Goal: Navigation & Orientation: Find specific page/section

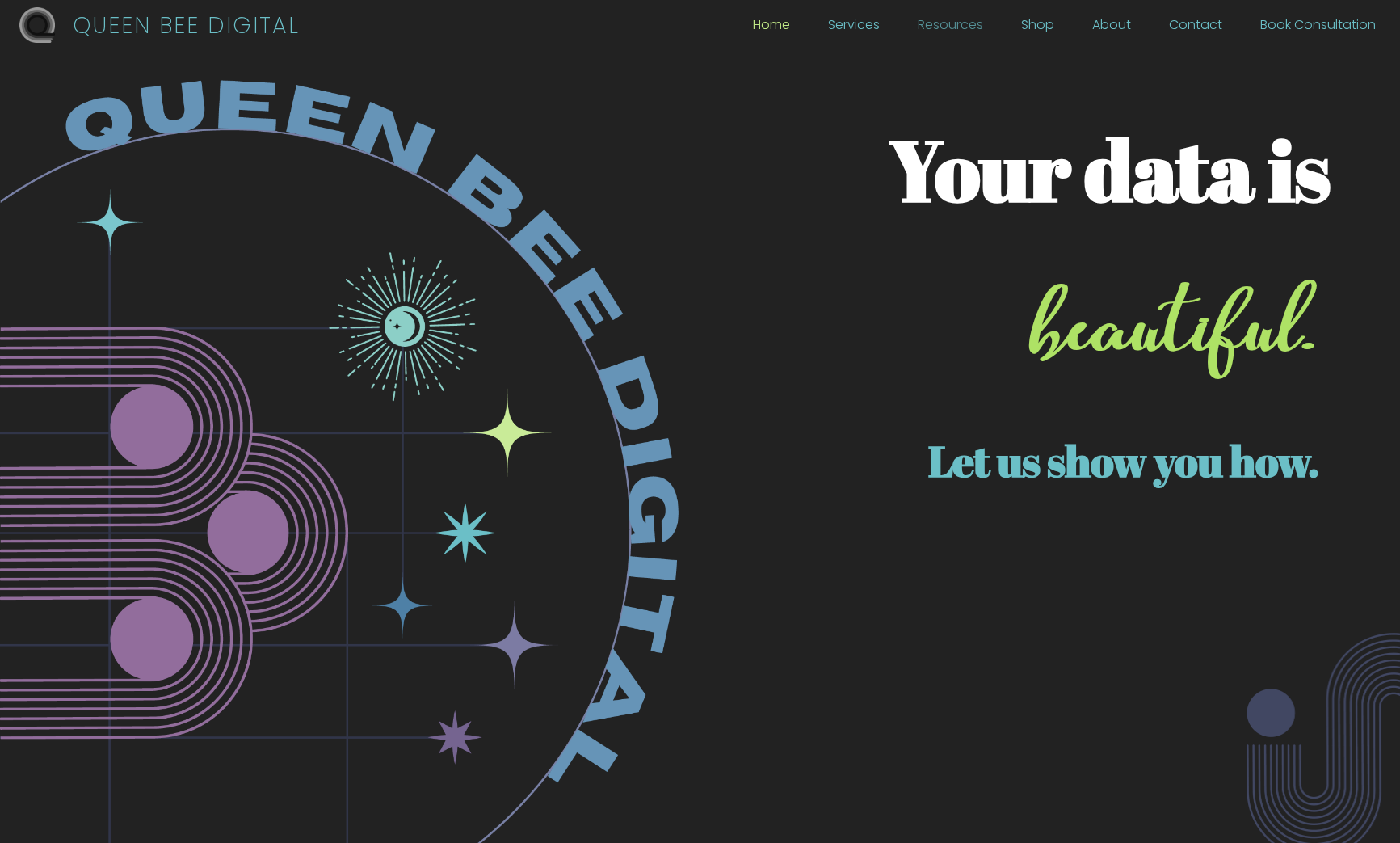
click at [972, 24] on link "Resources" at bounding box center [950, 29] width 65 height 18
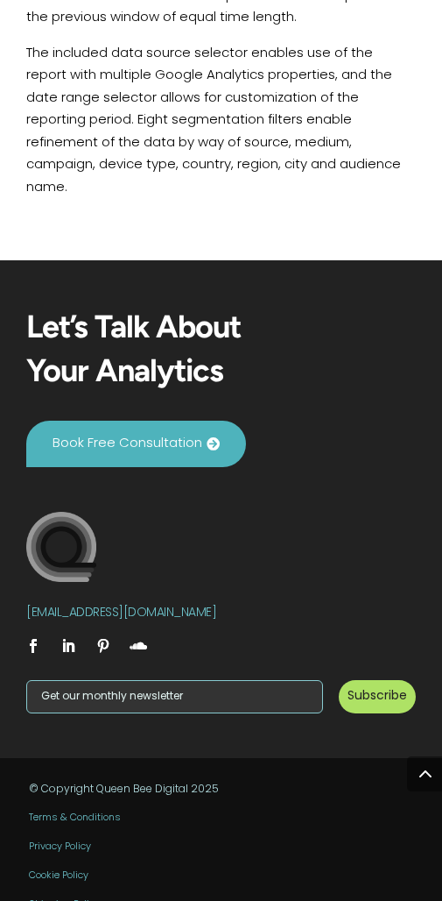
scroll to position [2464, 0]
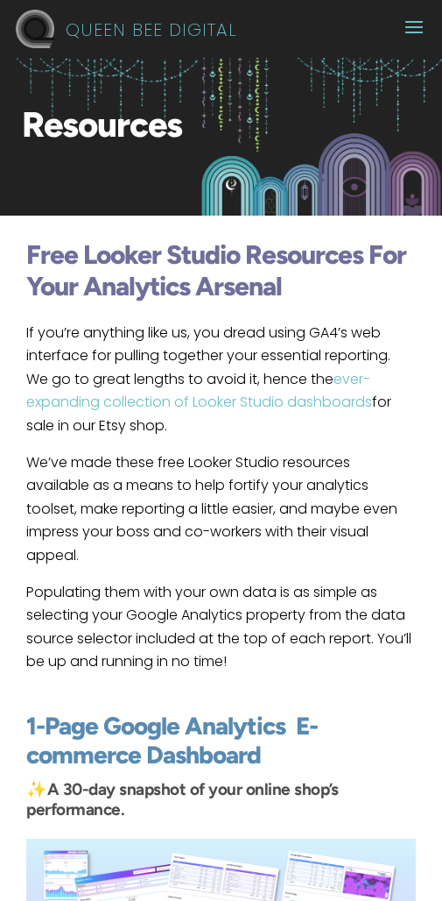
click at [428, 29] on span at bounding box center [414, 26] width 28 height 28
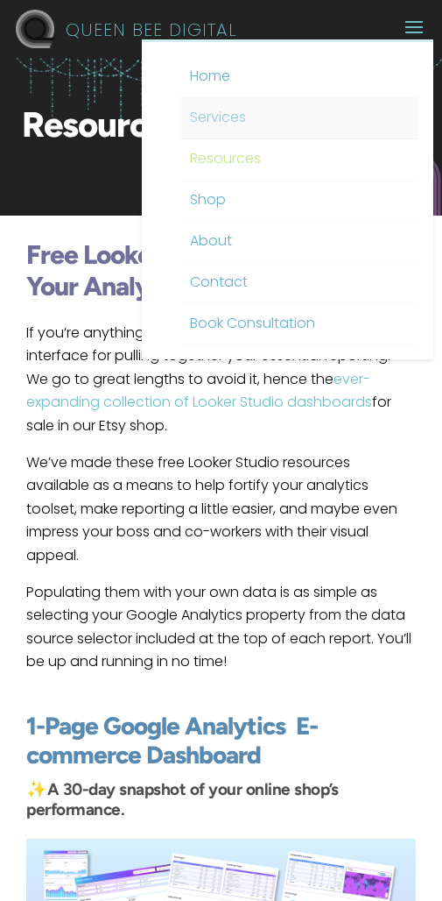
click at [237, 113] on link "Services" at bounding box center [299, 118] width 241 height 41
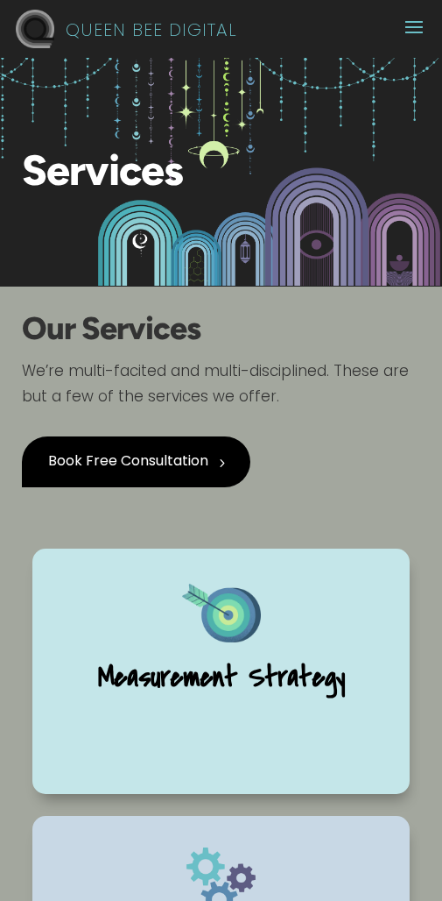
click at [330, 430] on div "5 Book Free Consultation" at bounding box center [221, 464] width 399 height 108
click at [362, 335] on h2 "Our Services" at bounding box center [221, 336] width 399 height 46
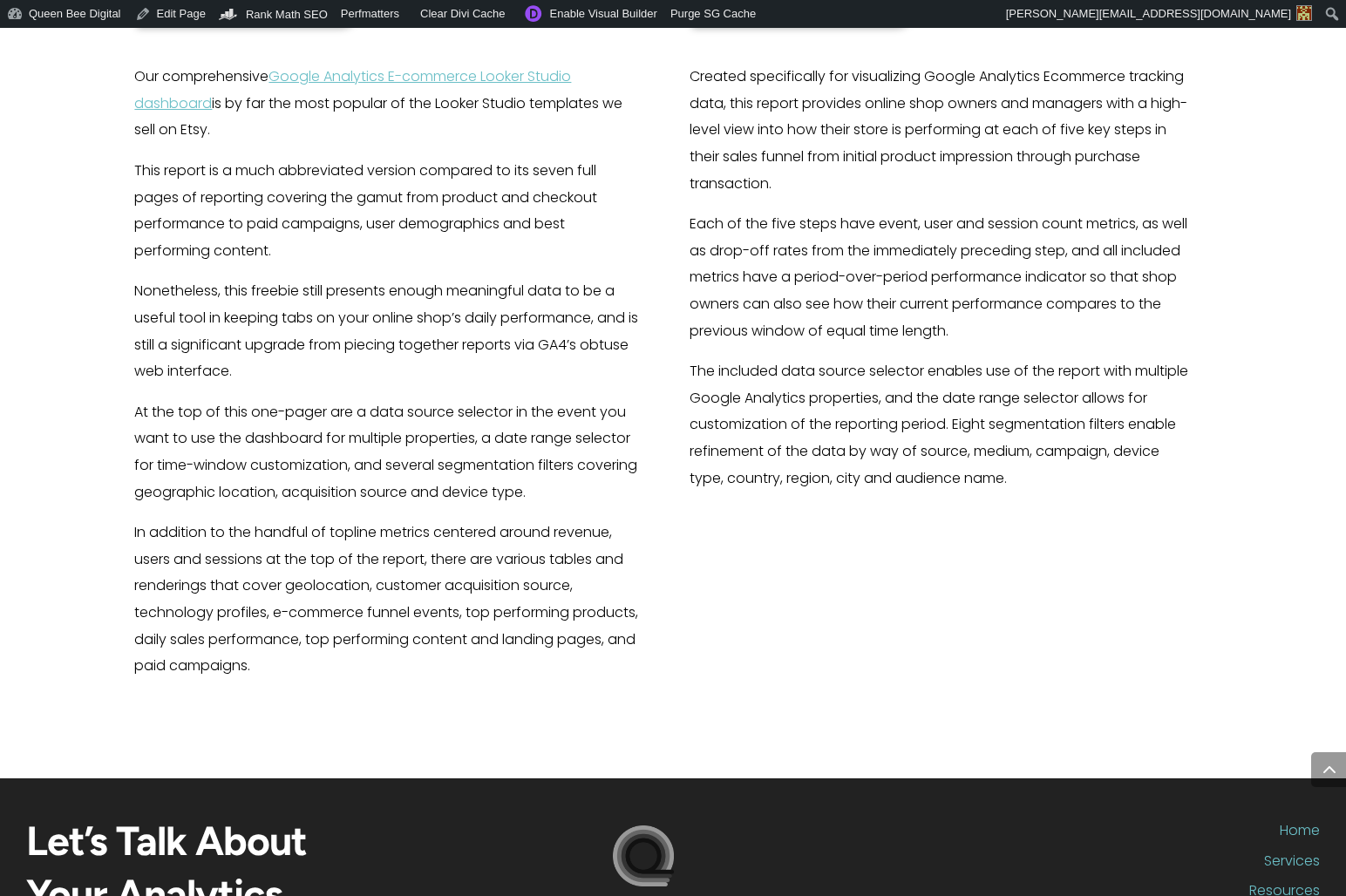
scroll to position [1264, 0]
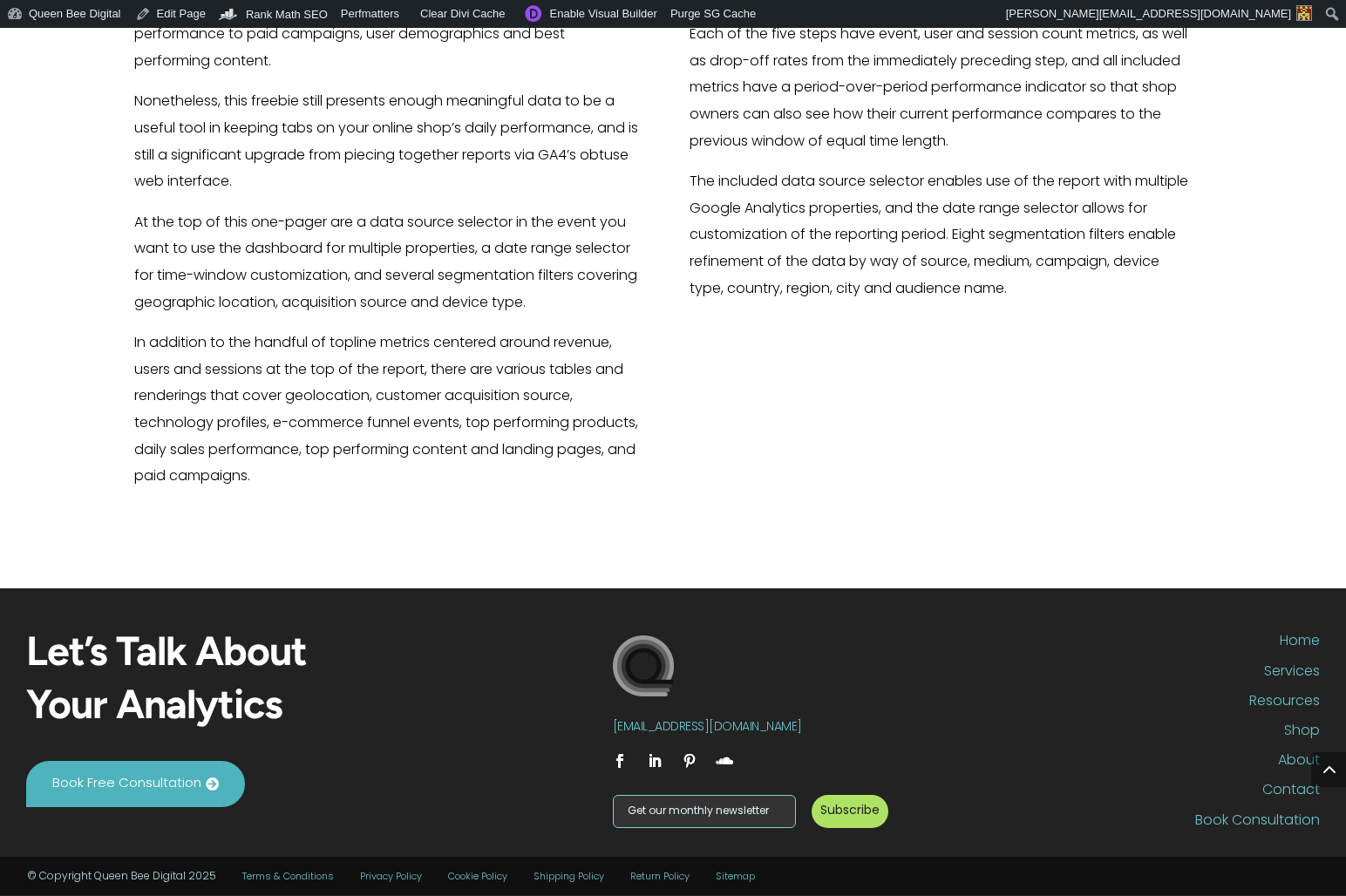
click at [729, 878] on link "Sitemap" at bounding box center [734, 877] width 39 height 10
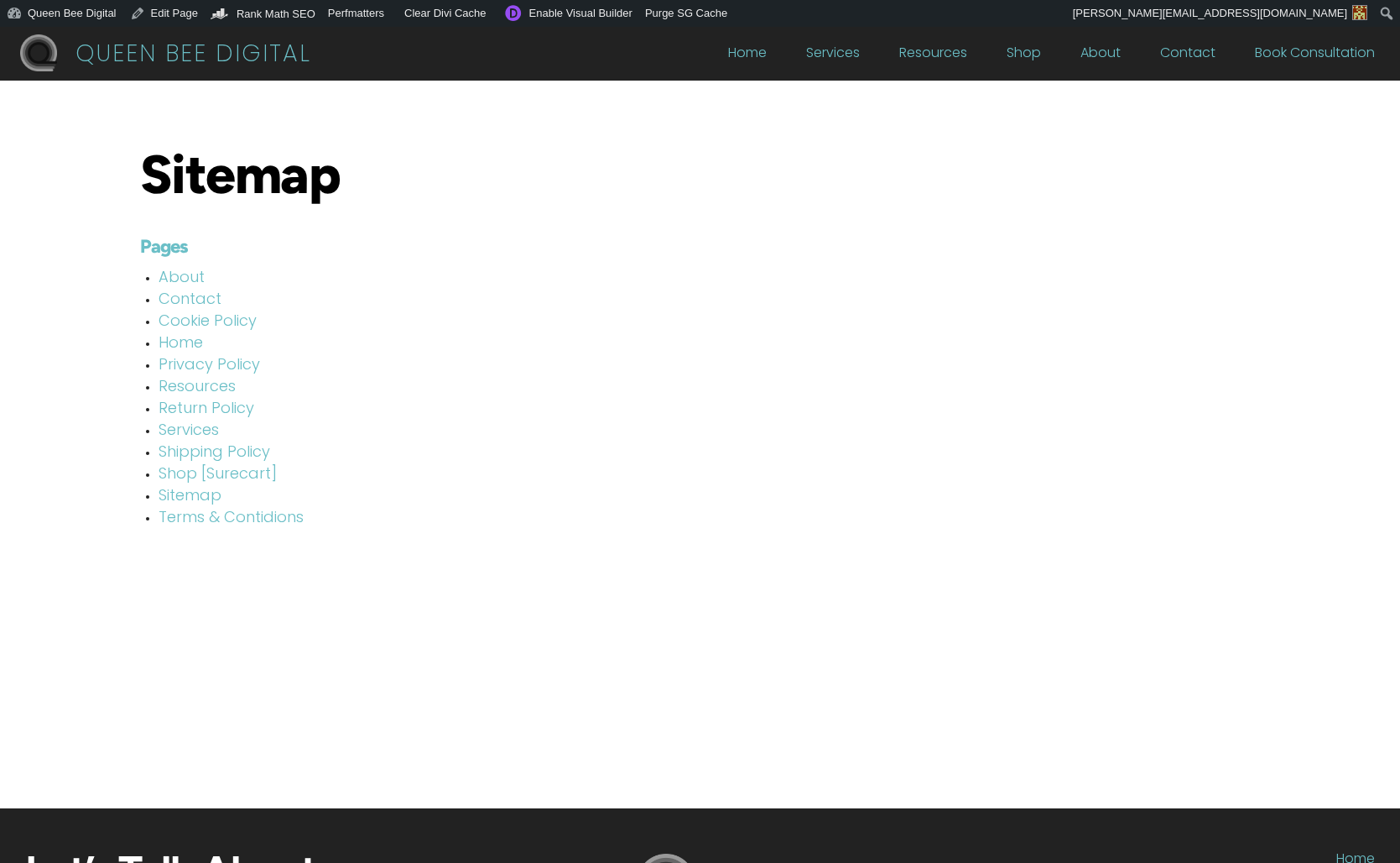
click at [192, 427] on link "Services" at bounding box center [189, 431] width 60 height 15
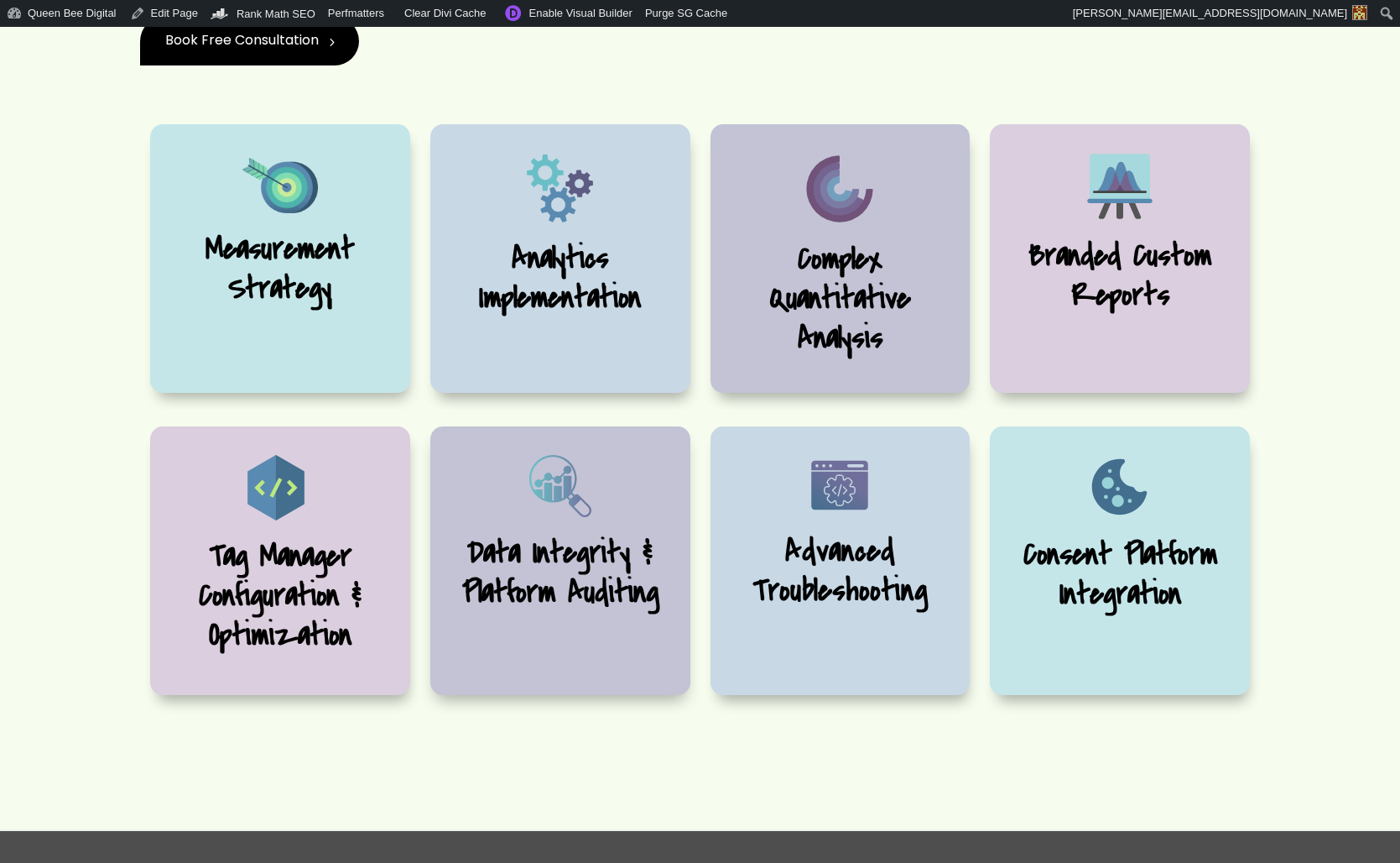
scroll to position [572, 2]
